Goal: Navigation & Orientation: Find specific page/section

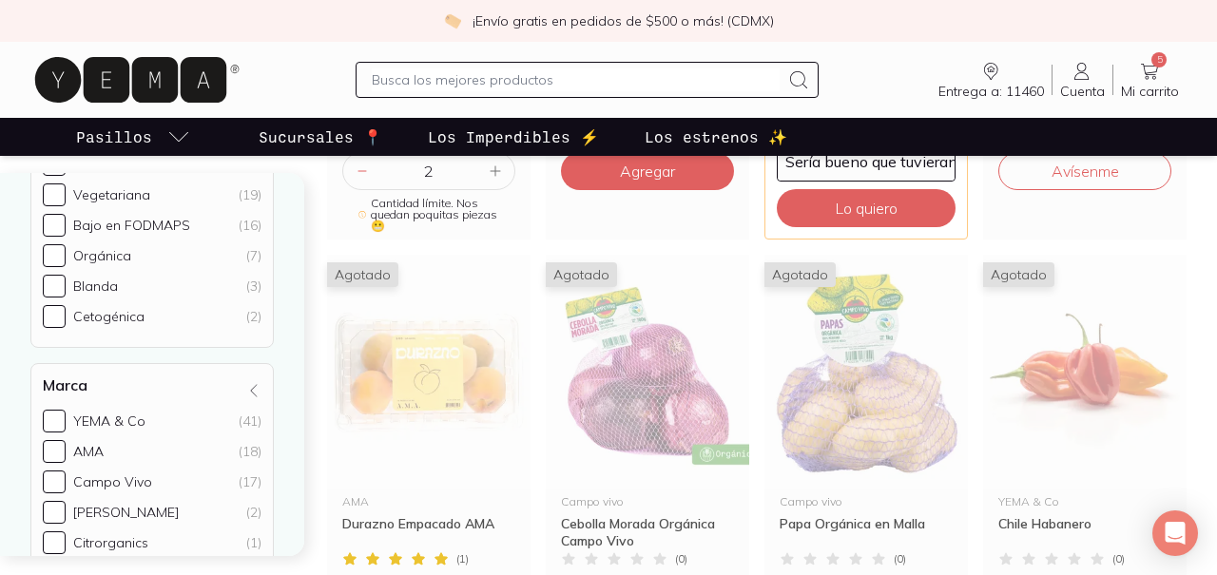
scroll to position [1149, 0]
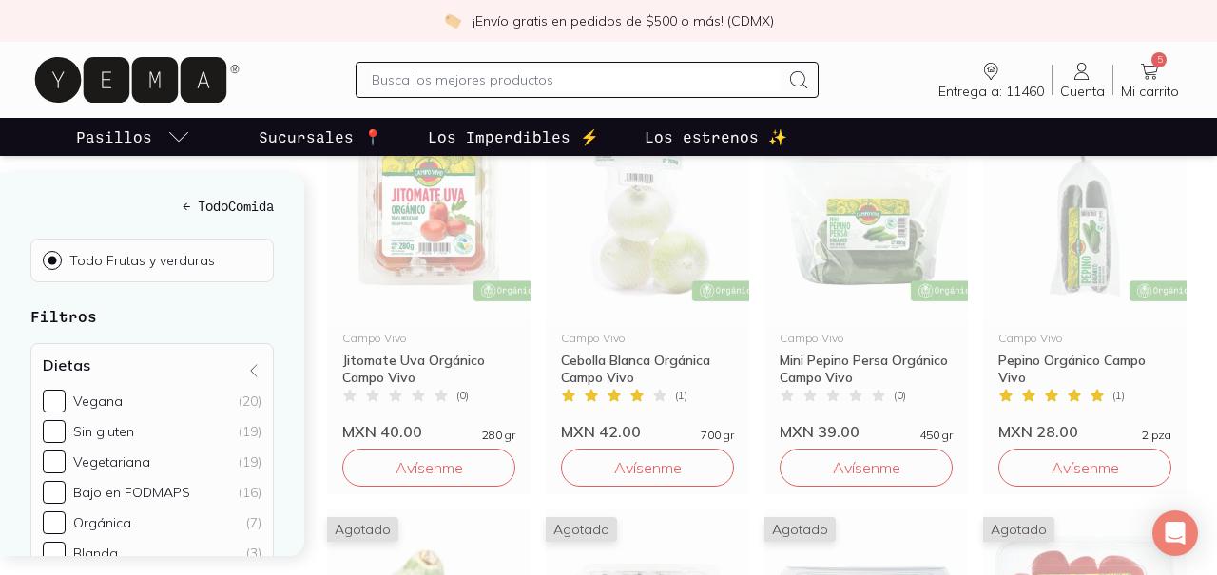
scroll to position [1647, 0]
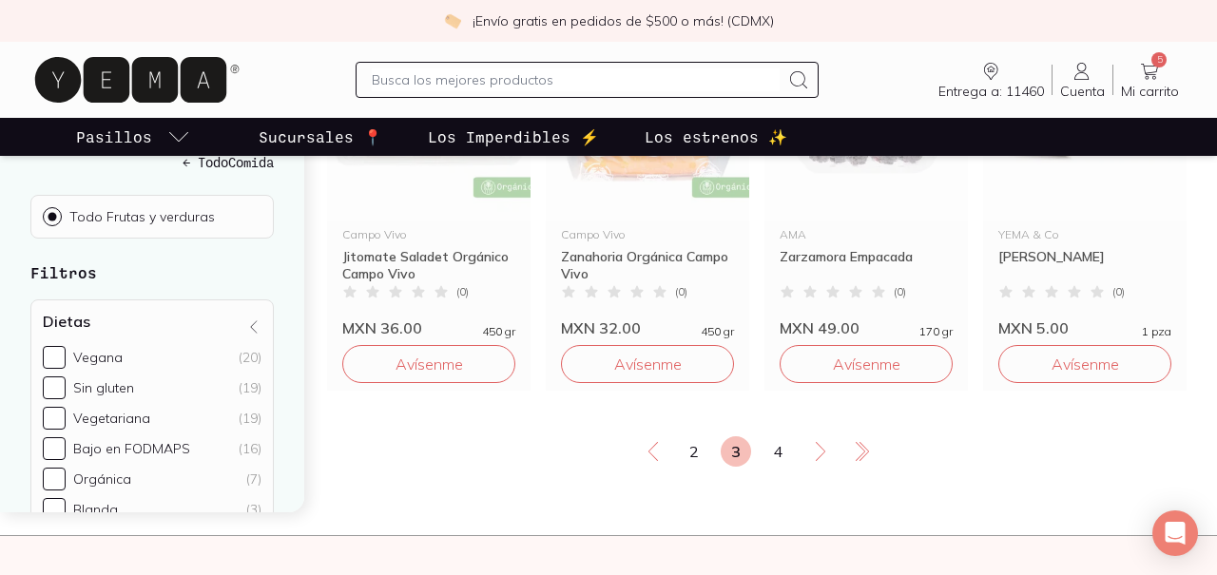
scroll to position [2599, 0]
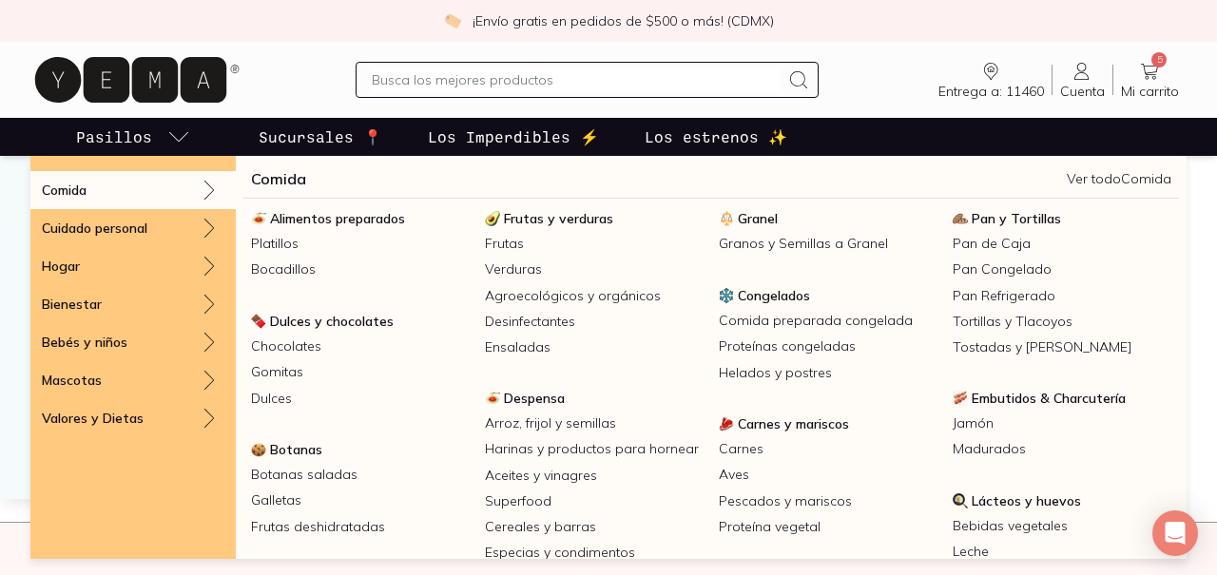
click at [143, 140] on p "Pasillos" at bounding box center [114, 136] width 76 height 23
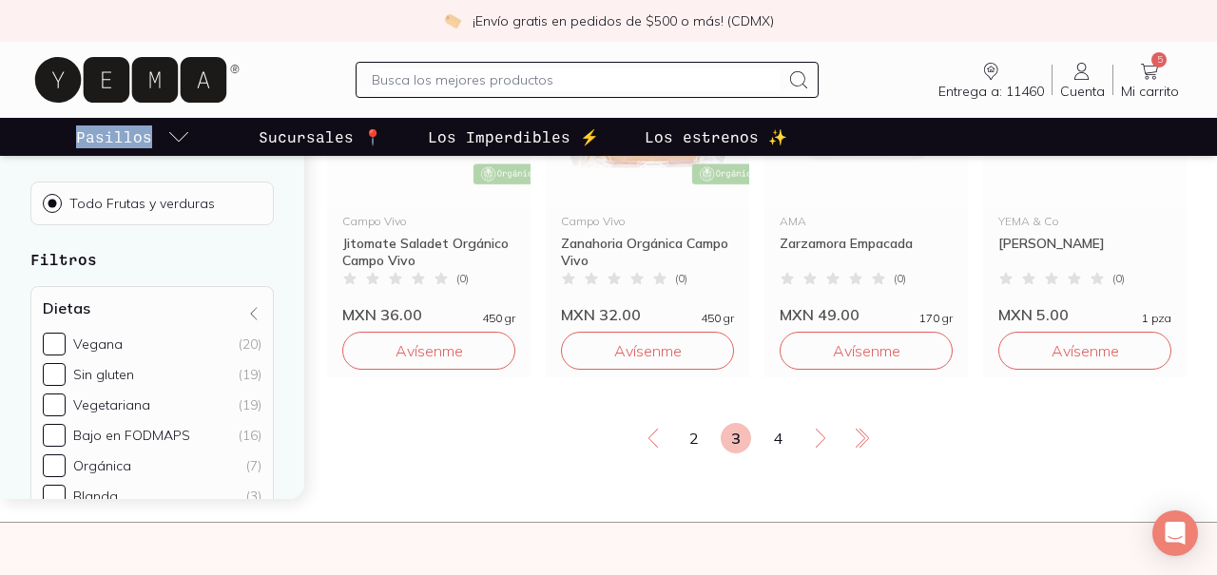
click at [143, 140] on p "Pasillos" at bounding box center [114, 136] width 76 height 23
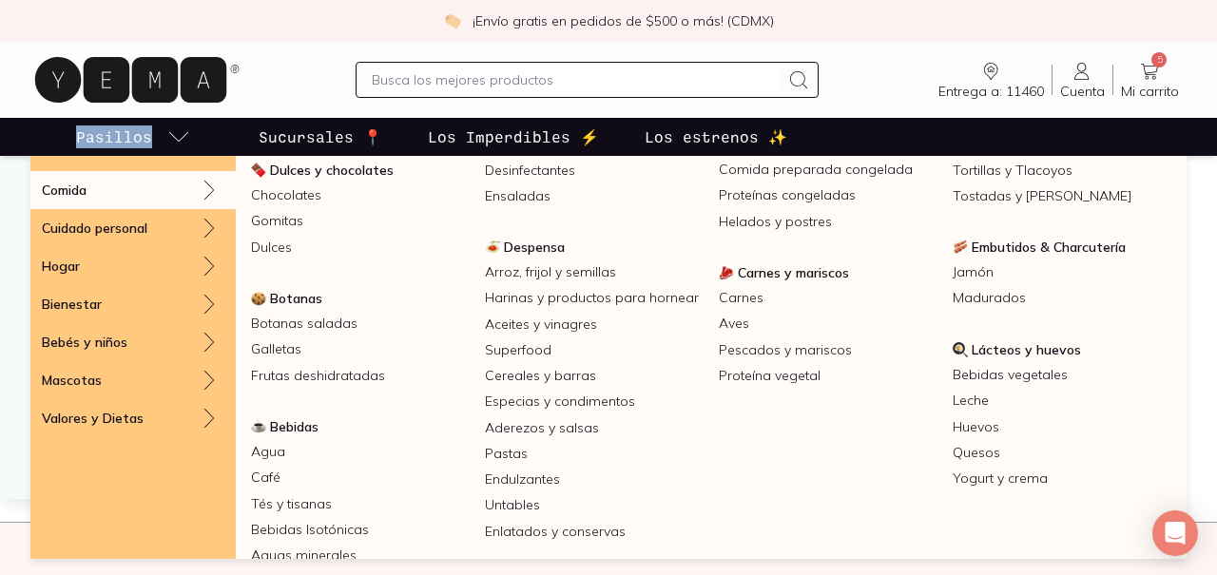
scroll to position [165, 0]
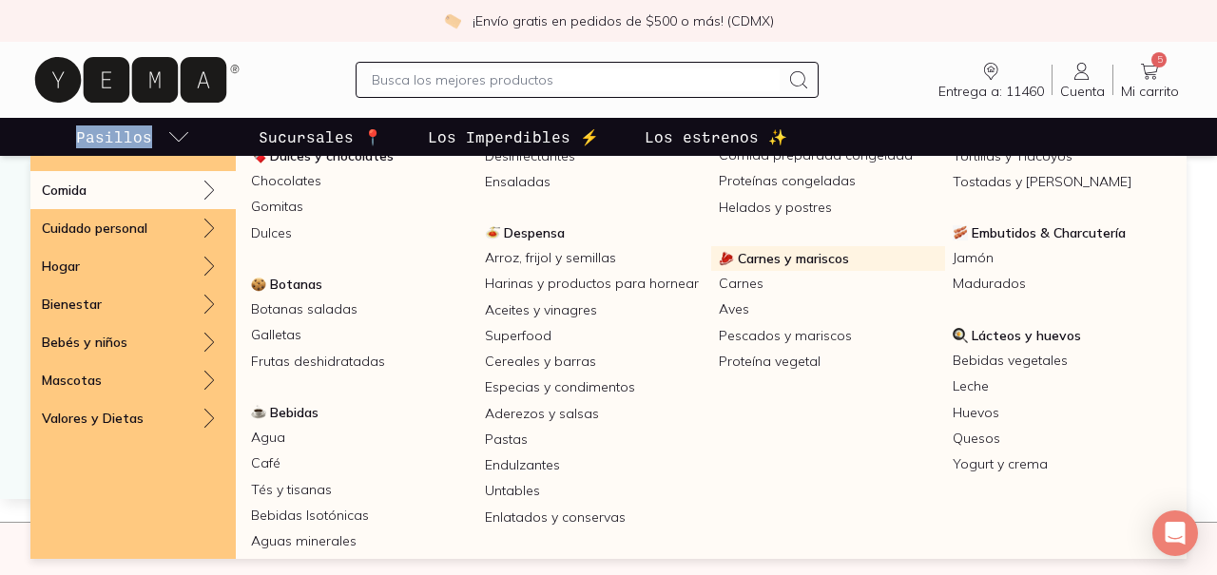
click at [793, 269] on link "Carnes y mariscos" at bounding box center [828, 258] width 234 height 25
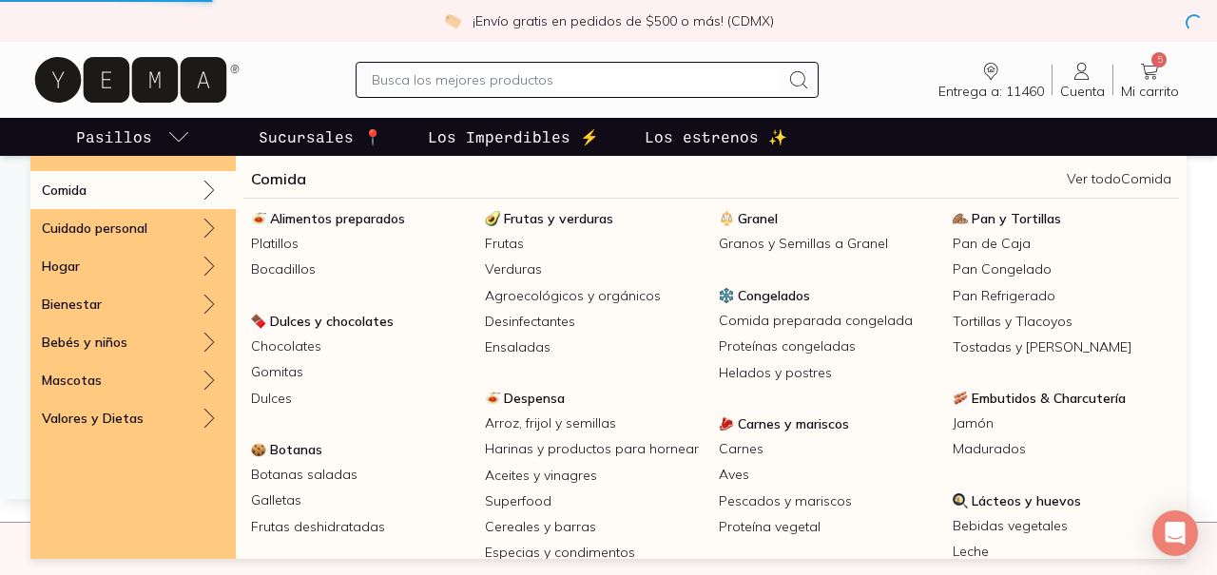
click at [186, 127] on icon "pasillo-todos-link" at bounding box center [178, 136] width 23 height 23
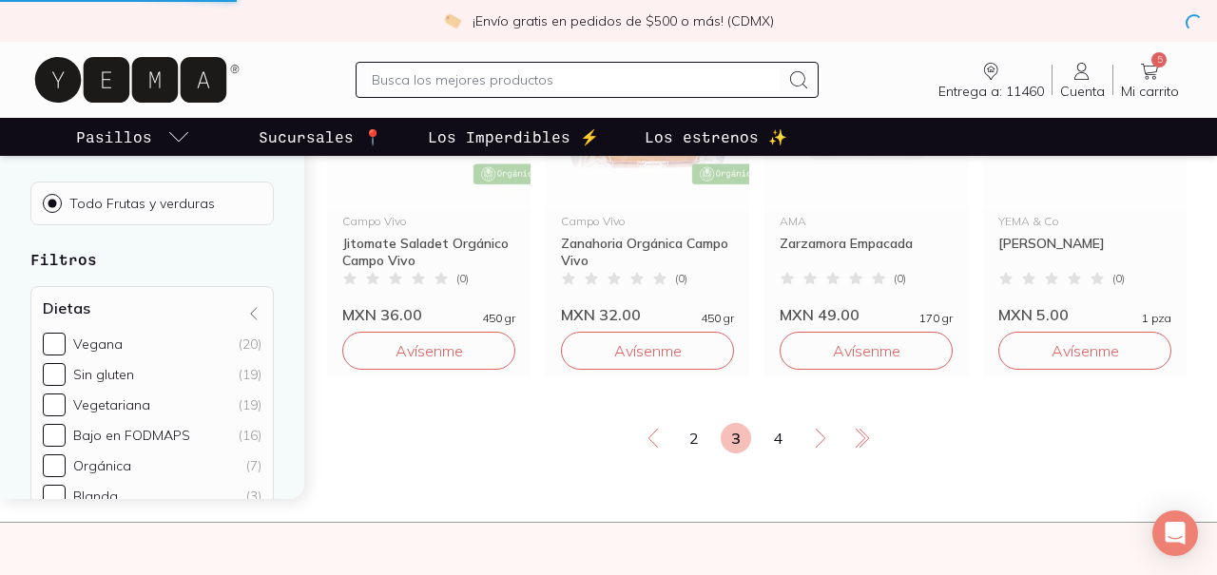
click at [186, 127] on icon "pasillo-todos-link" at bounding box center [178, 136] width 23 height 23
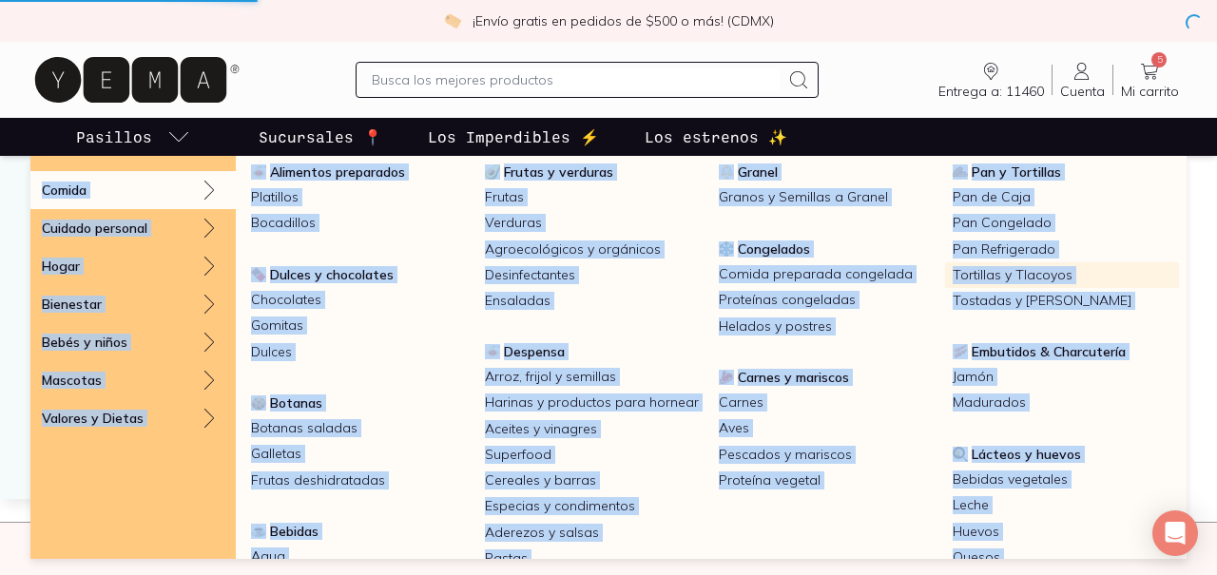
scroll to position [66, 0]
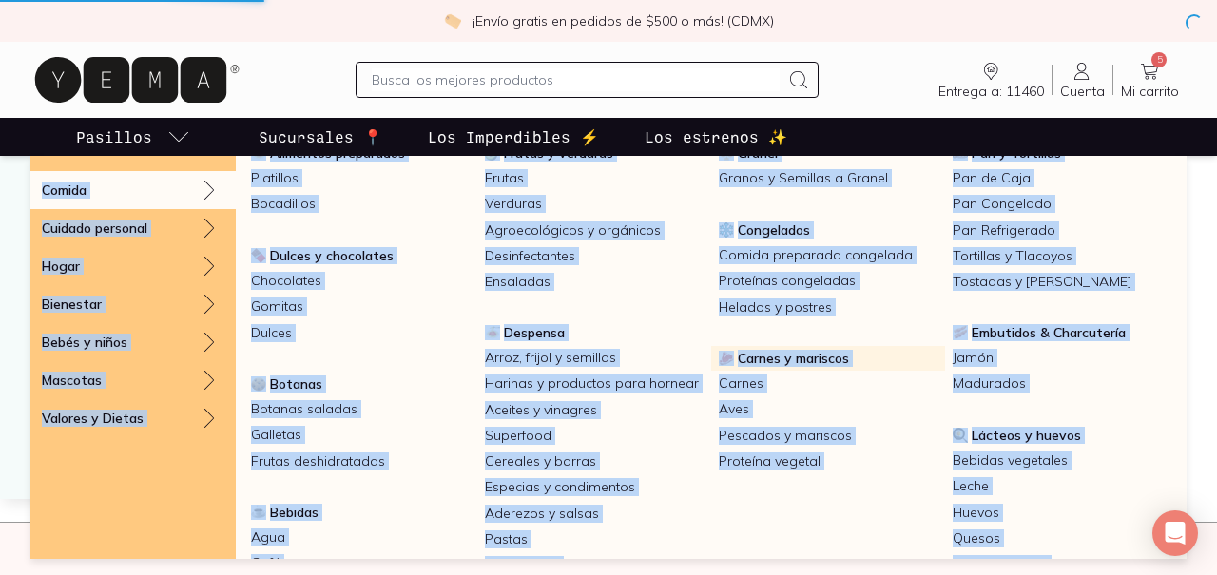
click at [754, 364] on span "Carnes y mariscos" at bounding box center [793, 358] width 111 height 17
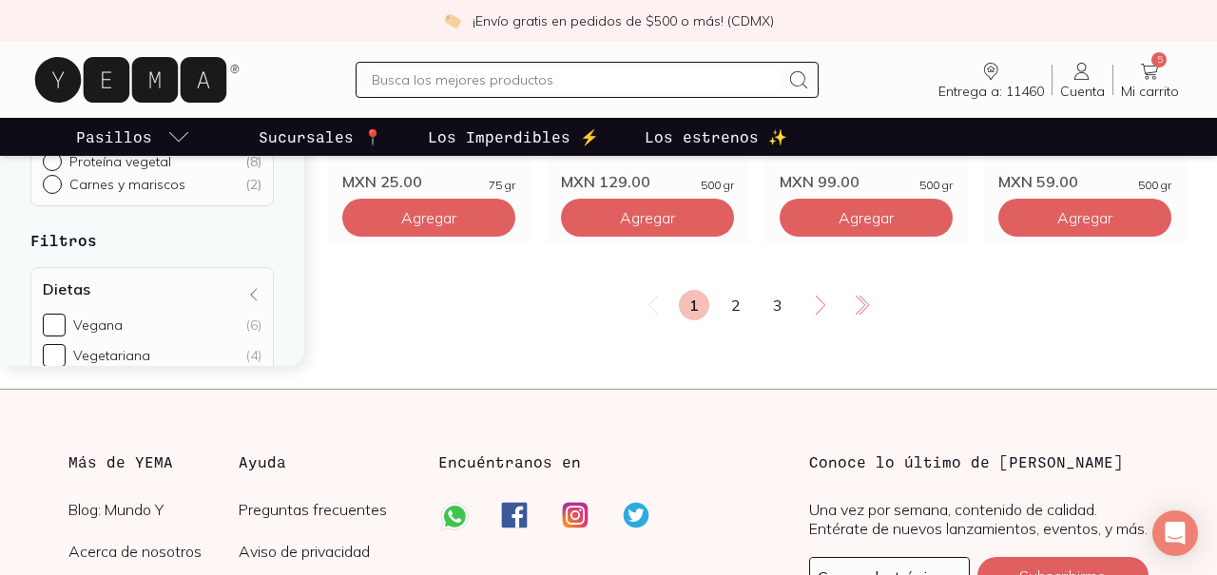
scroll to position [2648, 0]
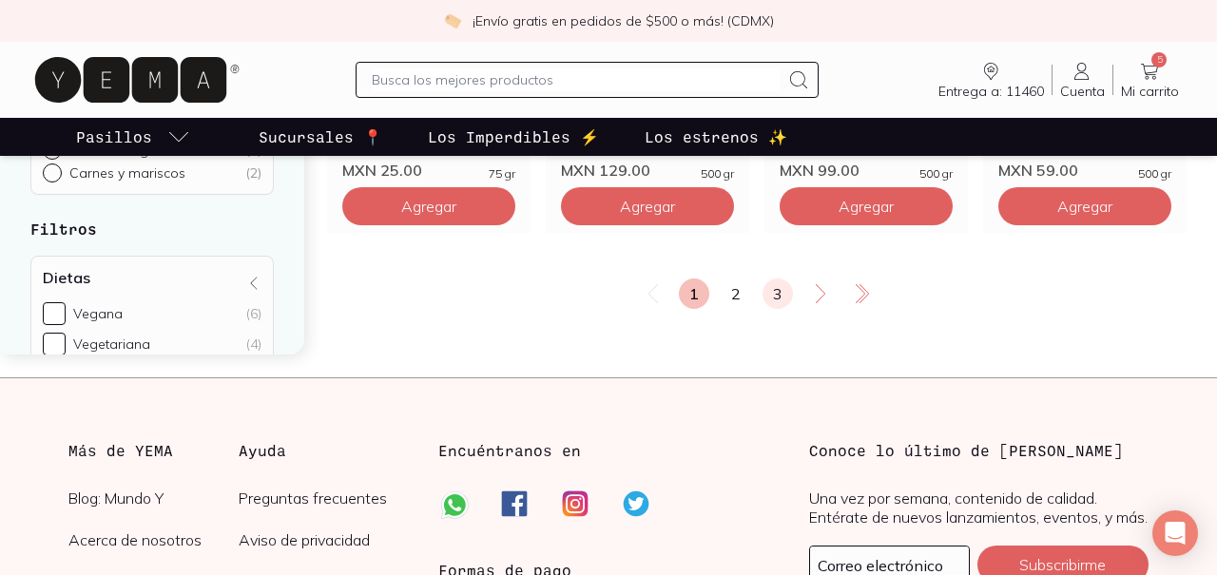
click at [779, 303] on link "3" at bounding box center [777, 294] width 30 height 30
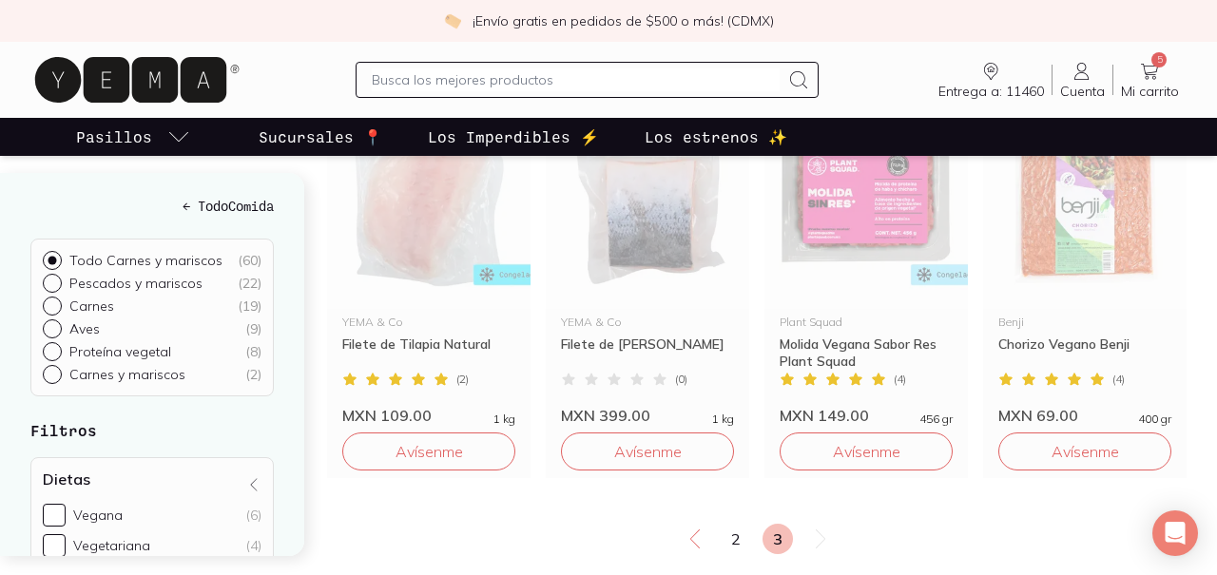
scroll to position [1125, 0]
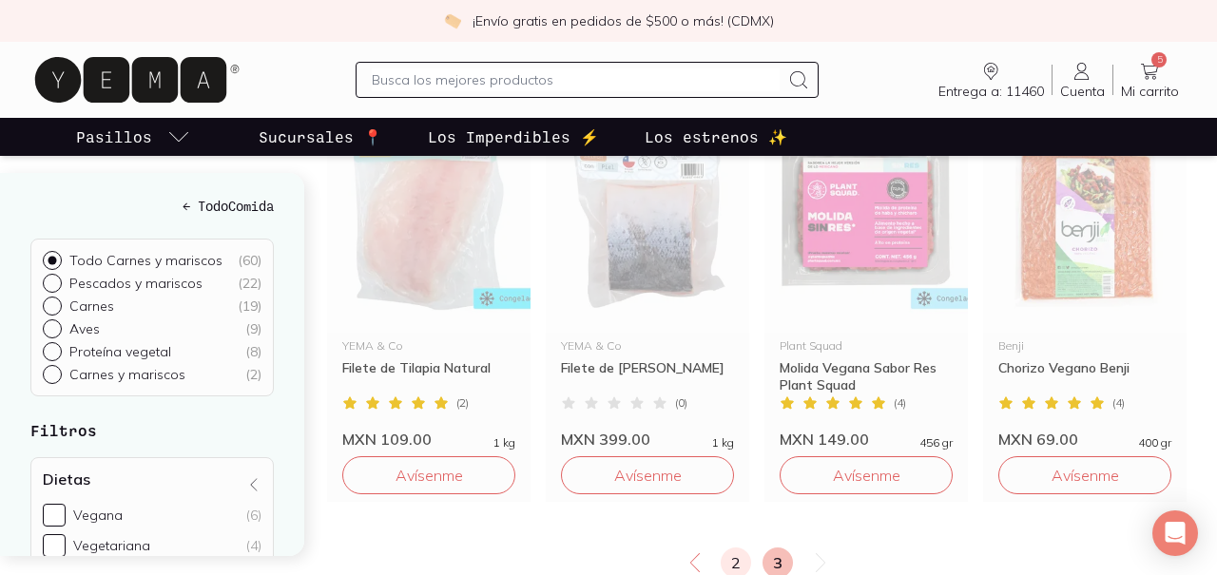
click at [735, 563] on link "2" at bounding box center [736, 563] width 30 height 30
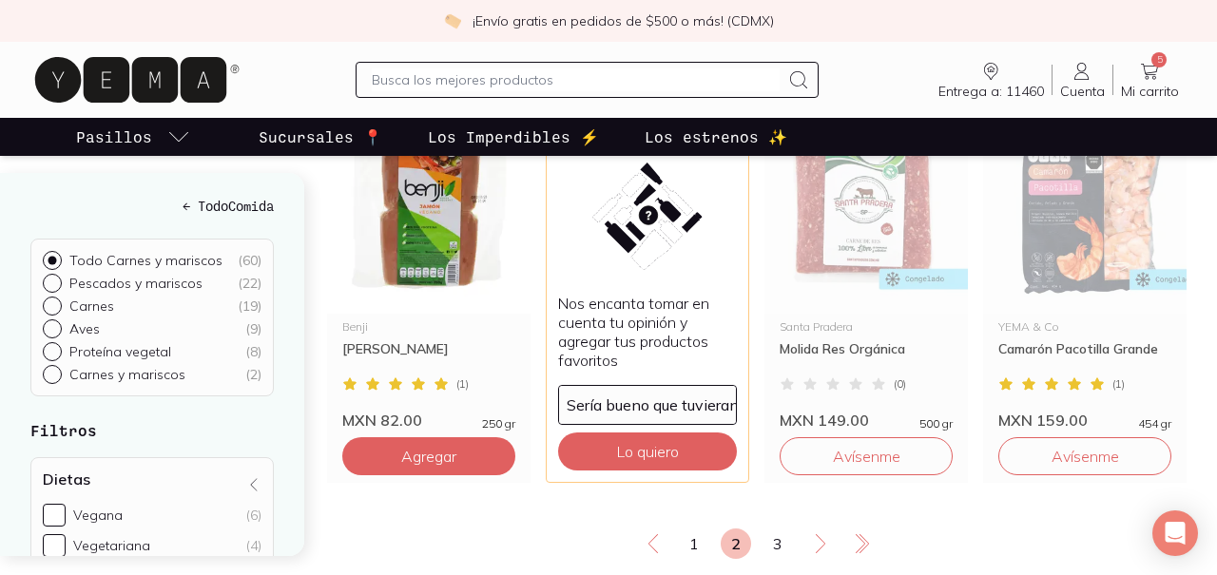
scroll to position [2445, 0]
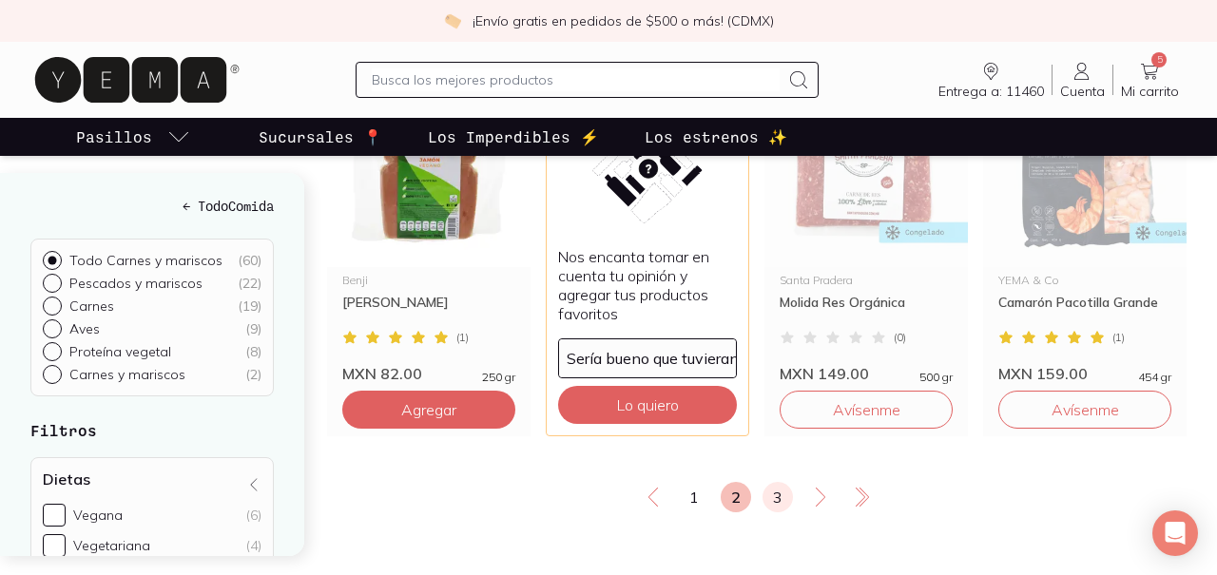
click at [766, 494] on link "3" at bounding box center [777, 497] width 30 height 30
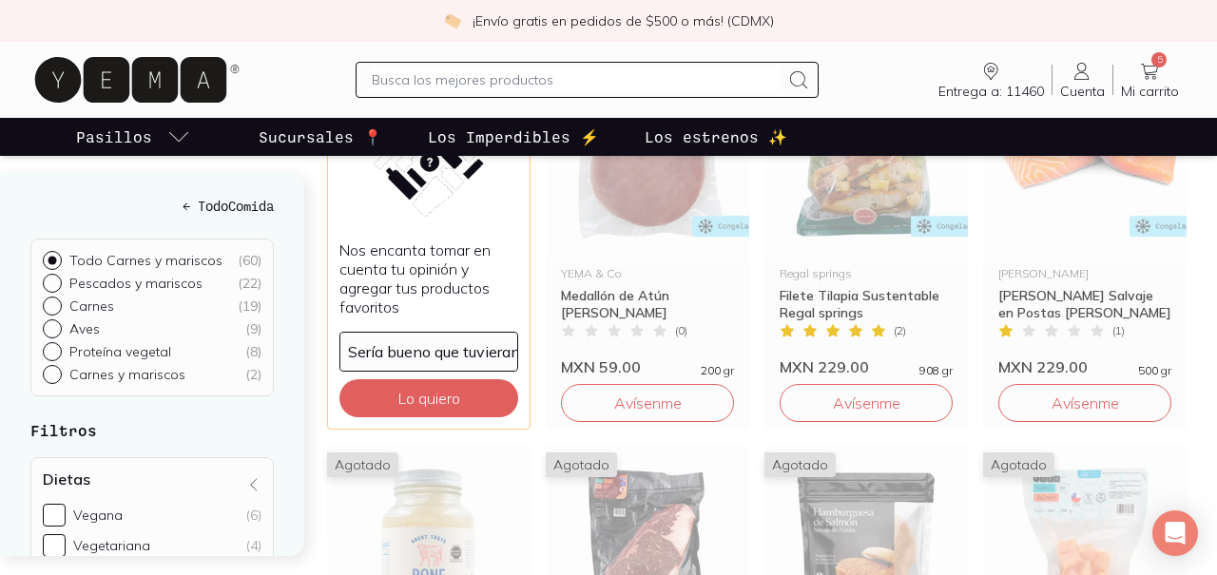
scroll to position [466, 0]
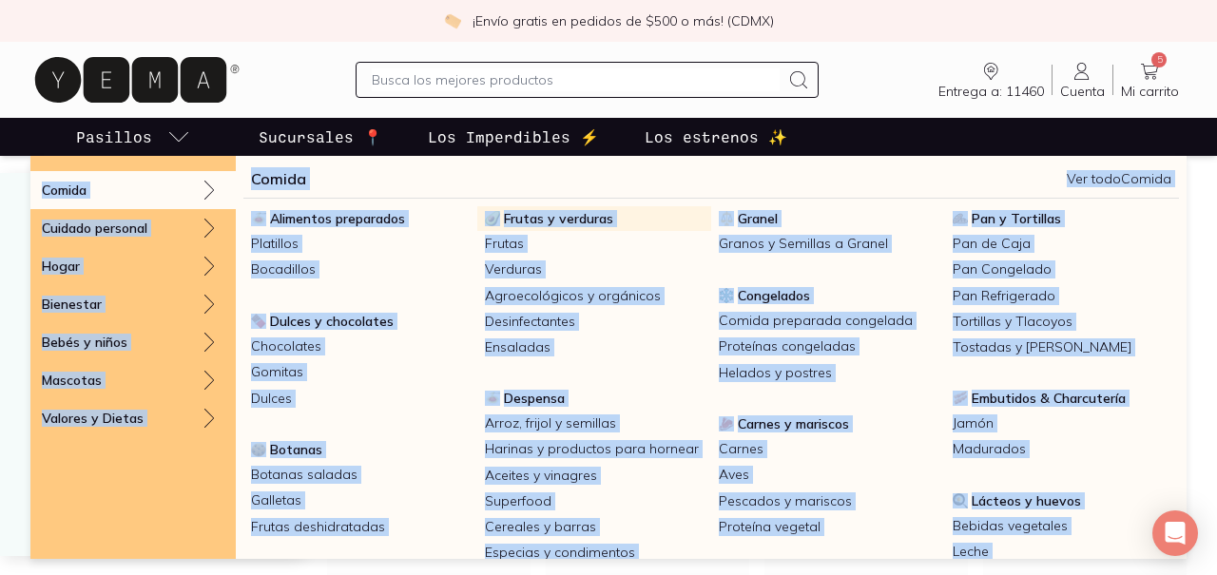
click at [551, 220] on span "Frutas y verduras" at bounding box center [558, 218] width 109 height 17
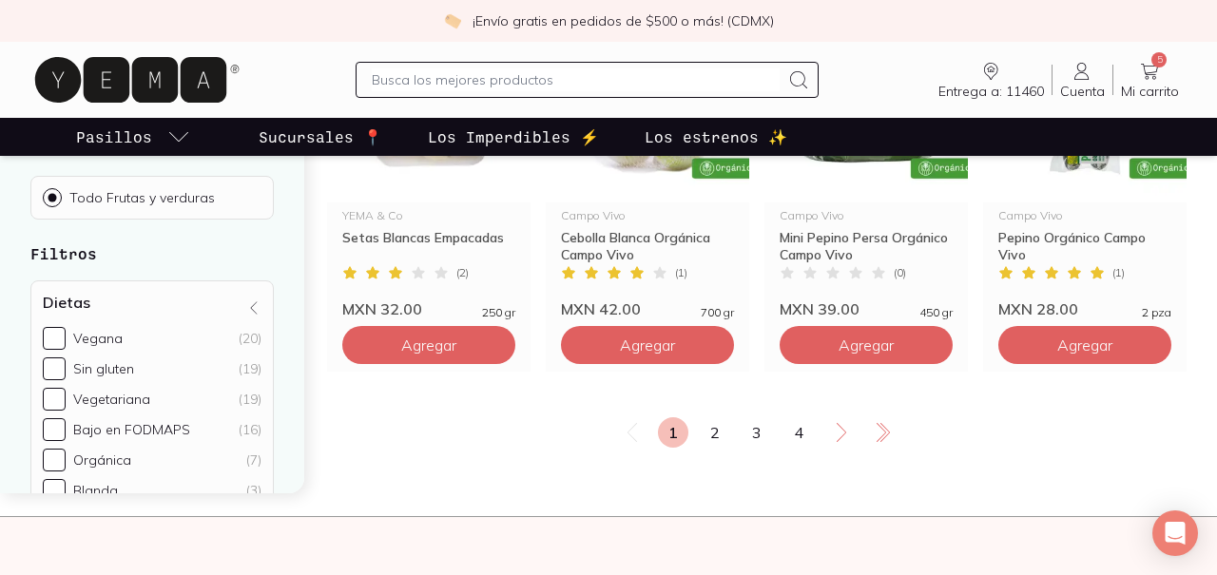
scroll to position [2625, 0]
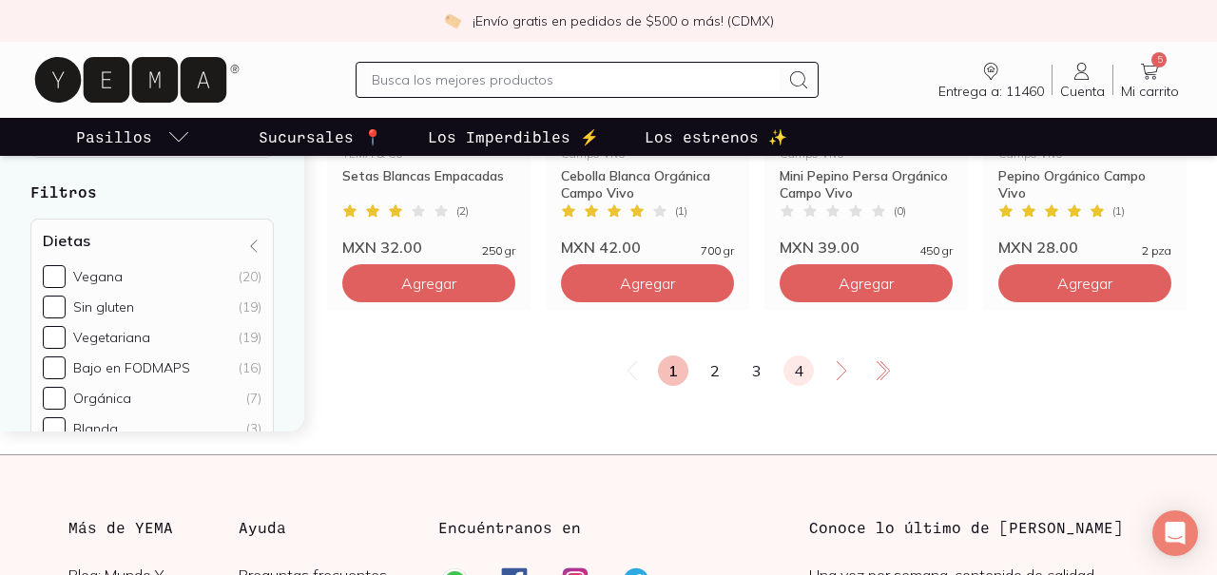
click at [784, 356] on link "4" at bounding box center [798, 371] width 30 height 30
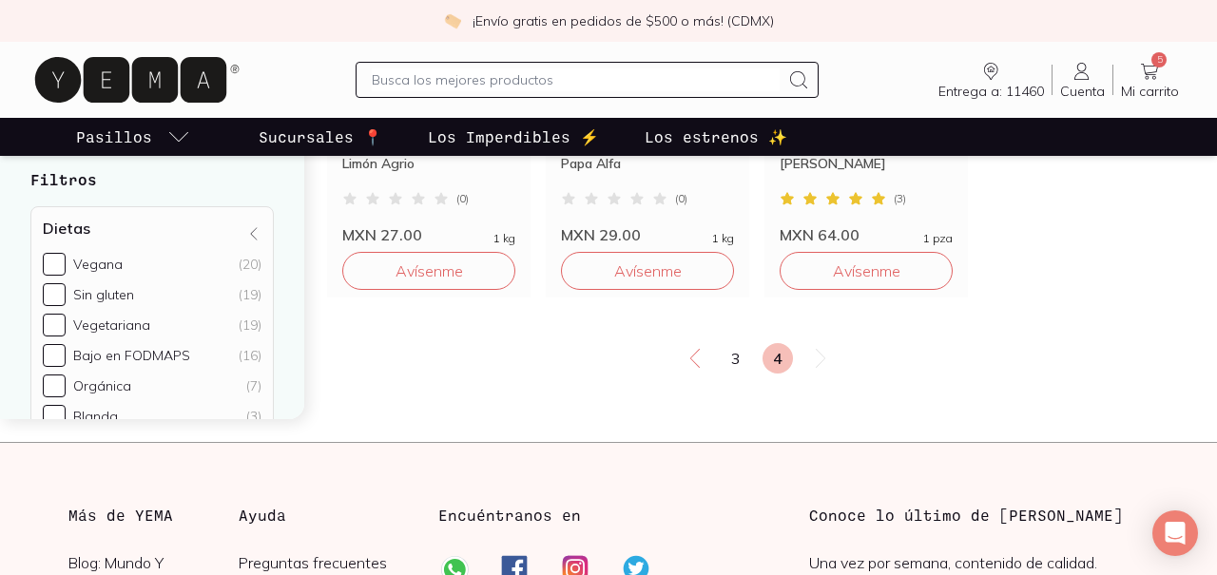
scroll to position [1026, 0]
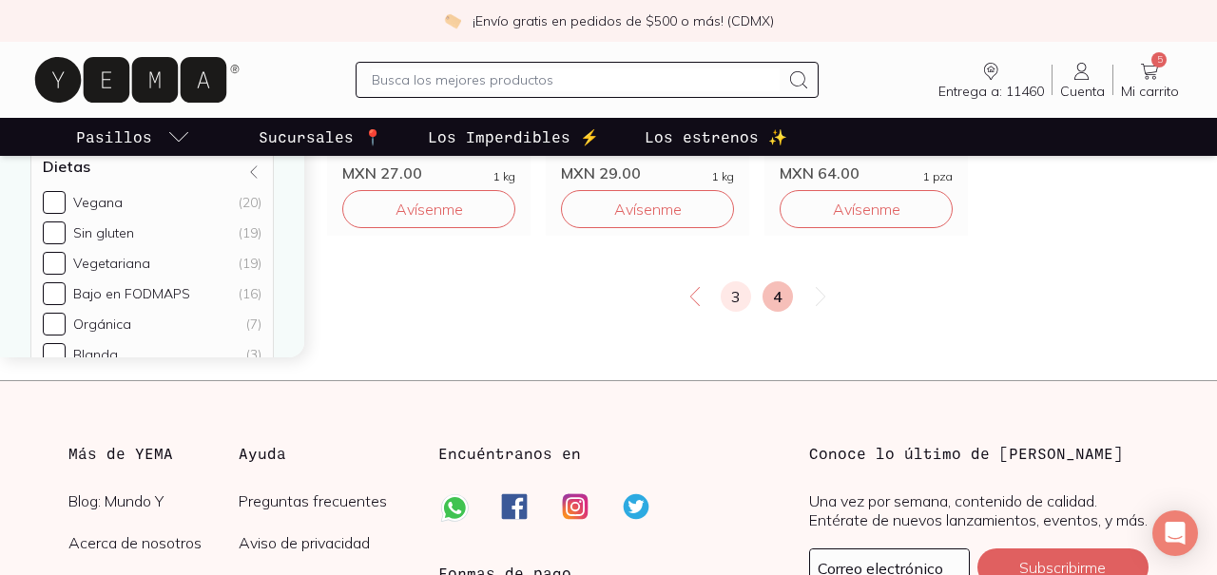
click at [728, 281] on link "3" at bounding box center [736, 296] width 30 height 30
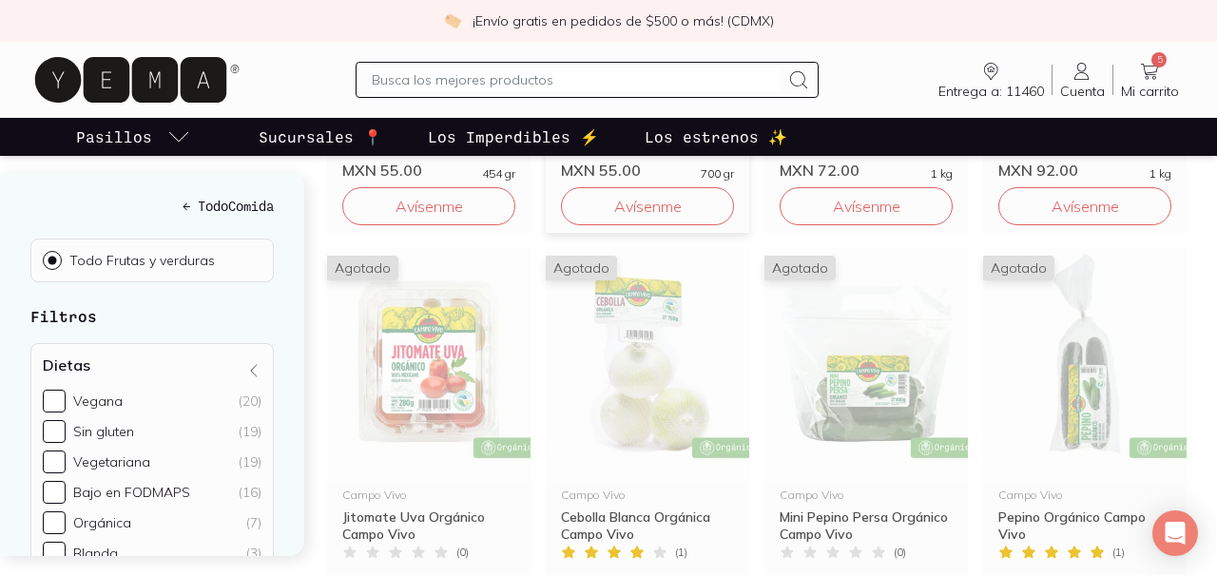
scroll to position [1488, 0]
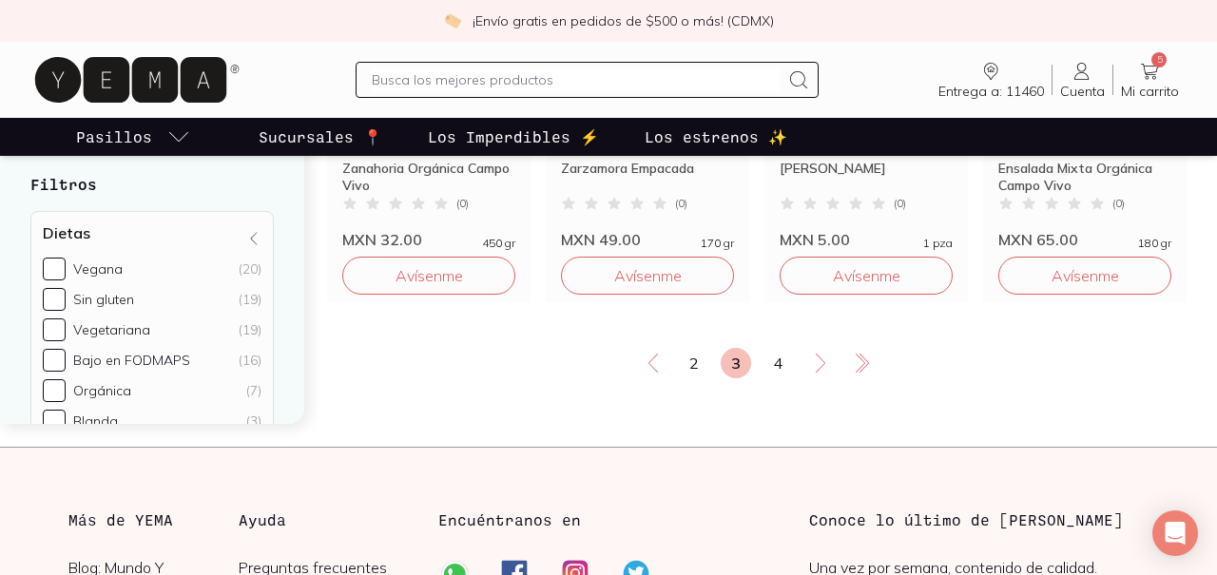
scroll to position [2689, 0]
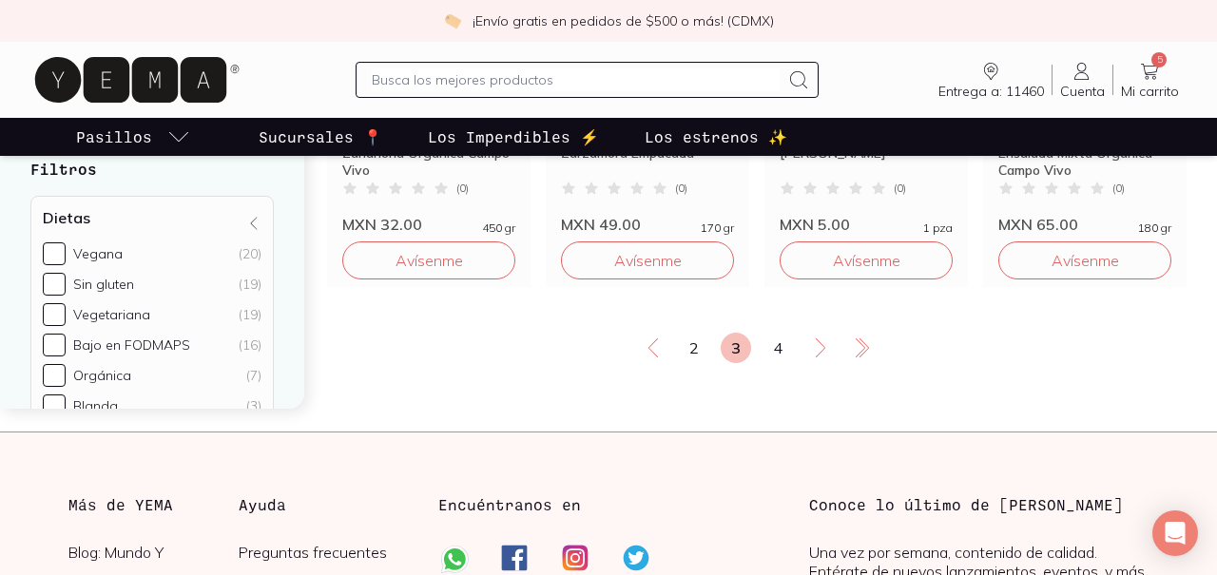
drag, startPoint x: 777, startPoint y: 326, endPoint x: 305, endPoint y: 130, distance: 510.6
click at [777, 333] on link "4" at bounding box center [777, 348] width 30 height 30
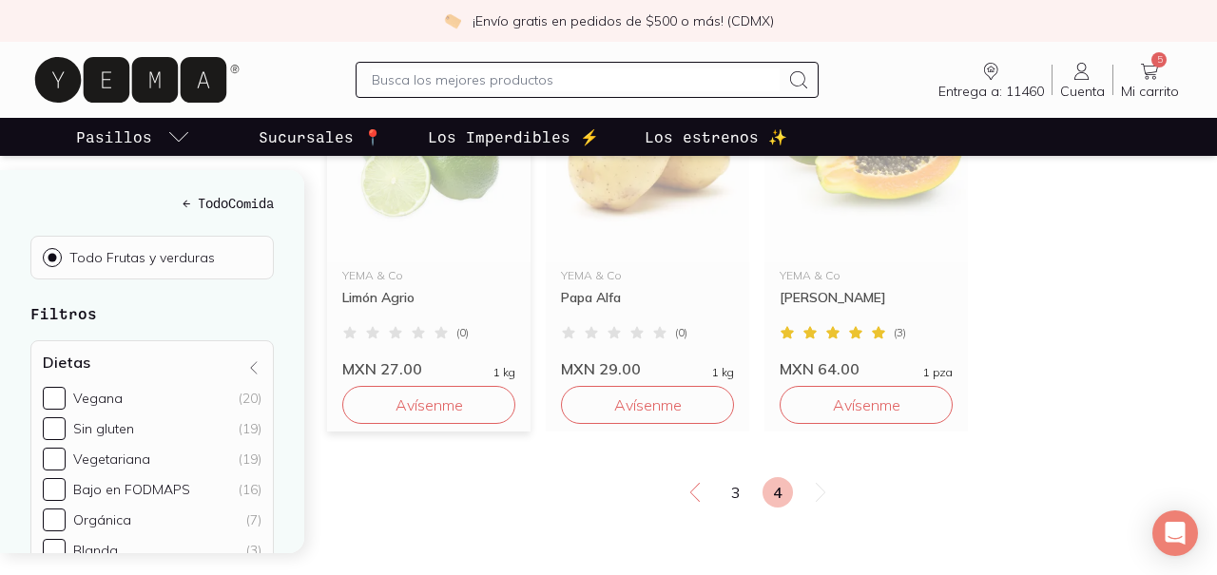
scroll to position [990, 0]
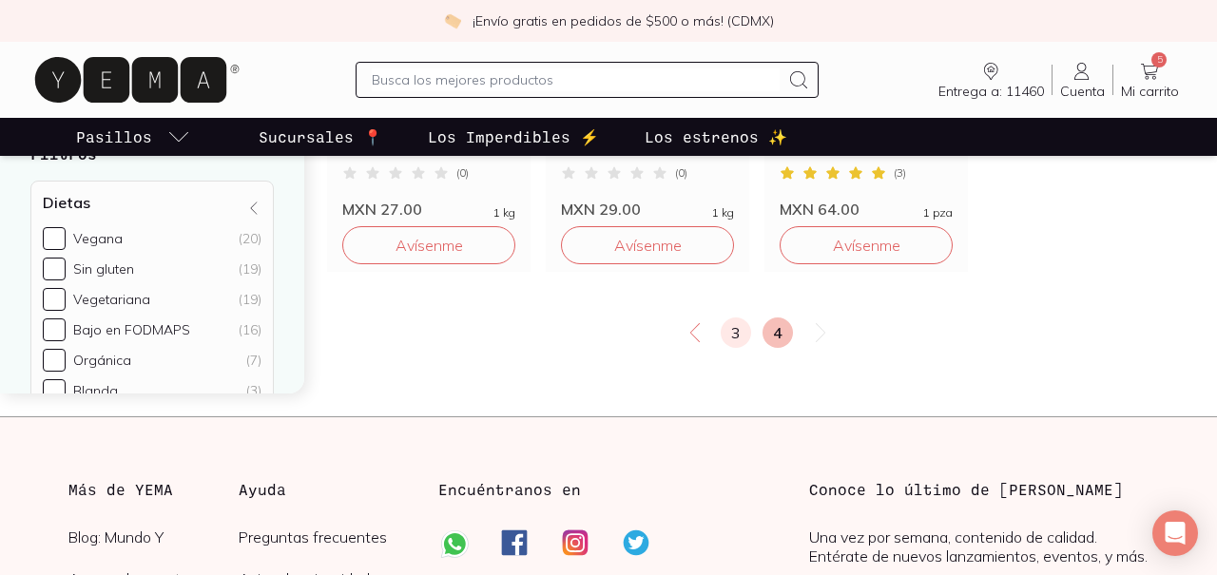
click at [732, 318] on link "3" at bounding box center [736, 333] width 30 height 30
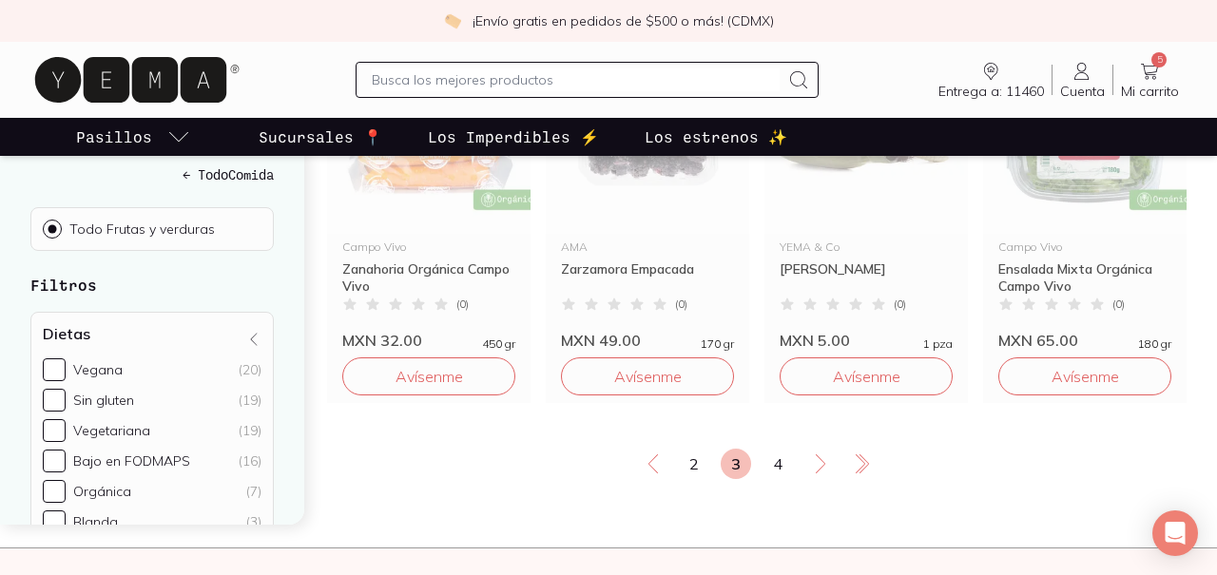
scroll to position [2605, 0]
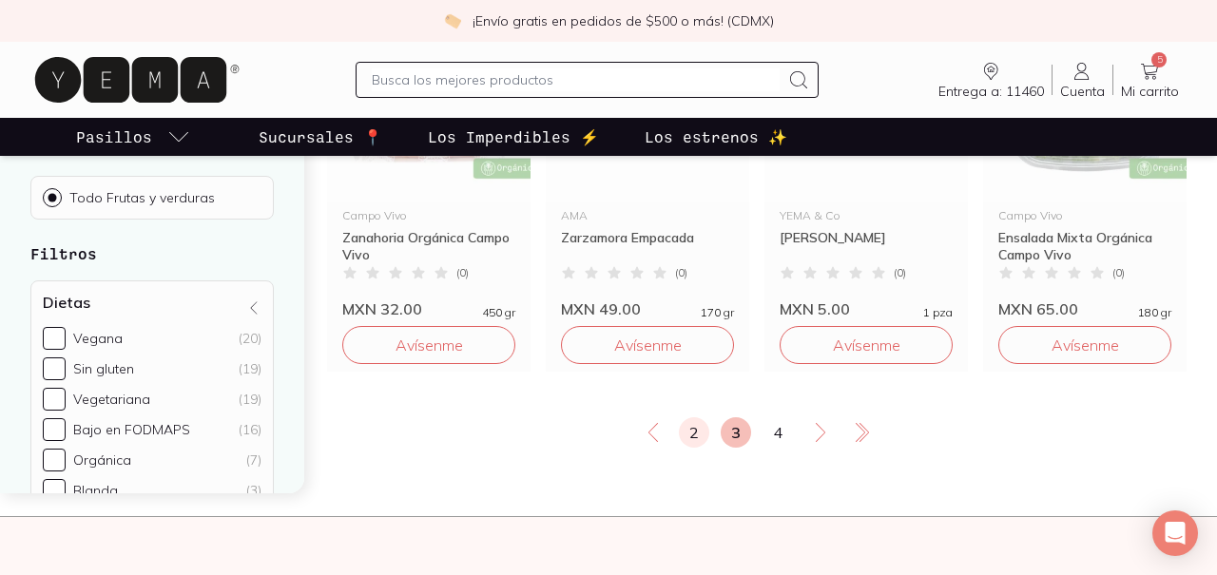
click at [696, 417] on link "2" at bounding box center [694, 432] width 30 height 30
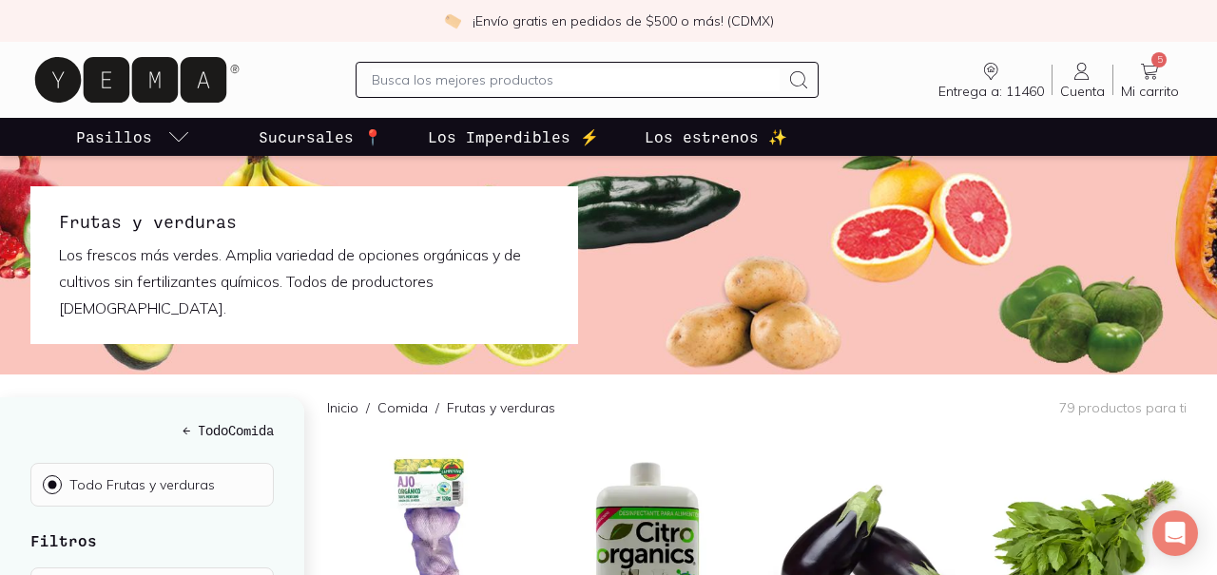
click at [546, 82] on input "text" at bounding box center [575, 79] width 407 height 23
click at [608, 82] on input "text" at bounding box center [575, 79] width 407 height 23
